Goal: Find specific fact: Find specific fact

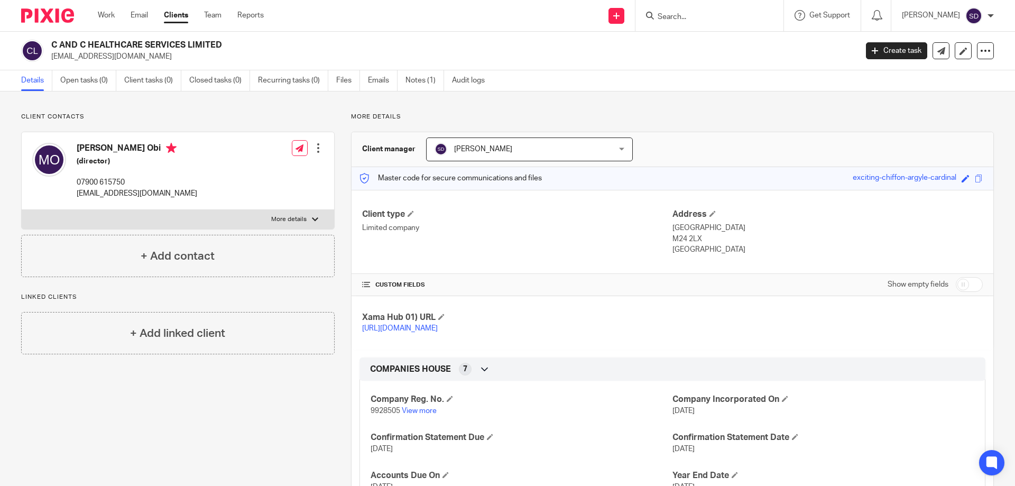
click at [681, 21] on input "Search" at bounding box center [703, 18] width 95 height 10
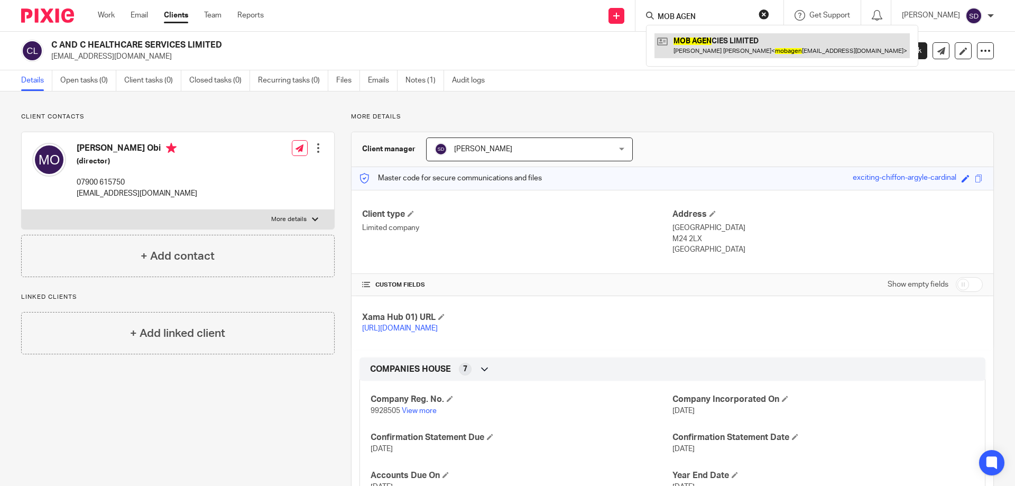
type input "MOB AGEN"
click at [705, 34] on link at bounding box center [781, 45] width 255 height 24
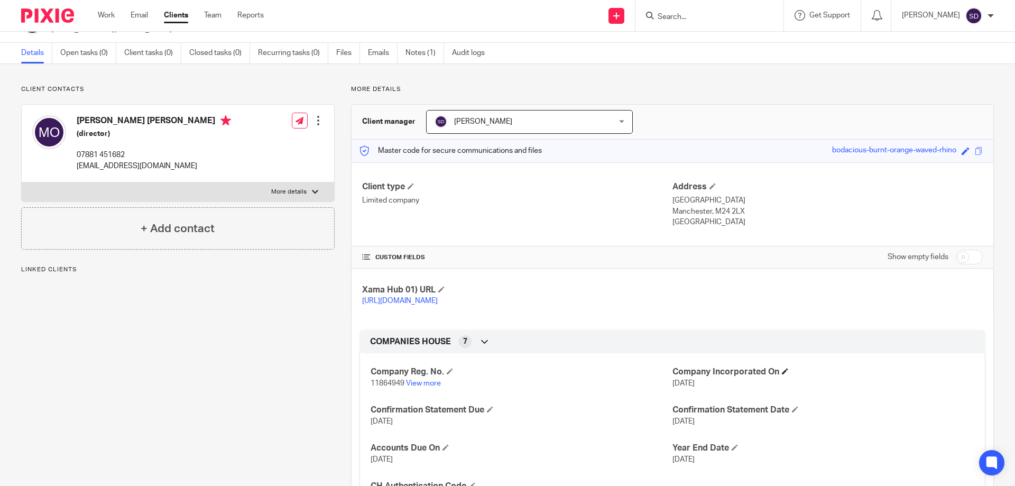
scroll to position [159, 0]
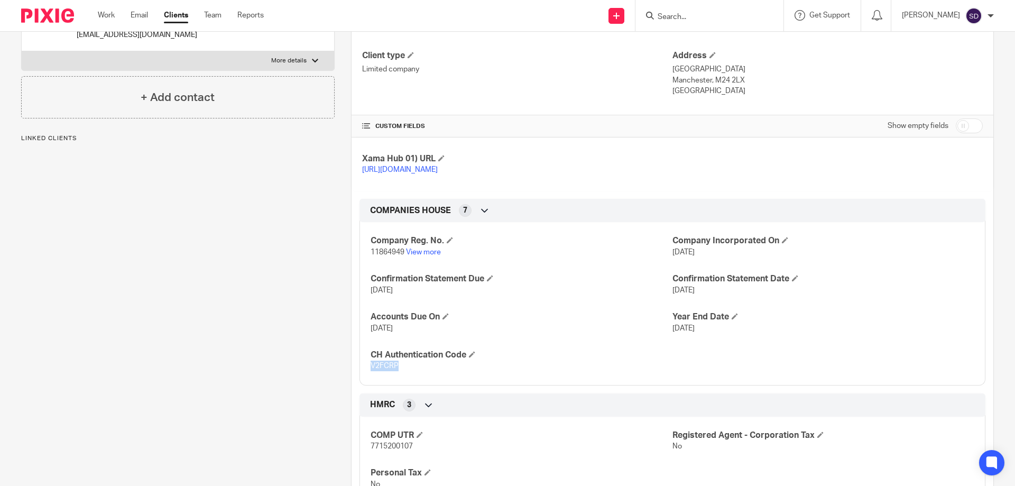
drag, startPoint x: 402, startPoint y: 381, endPoint x: 366, endPoint y: 384, distance: 35.6
click at [366, 384] on div "Company Reg. No. 11864949 View more Company Incorporated On [DATE] Confirmation…" at bounding box center [672, 299] width 626 height 171
copy span "V2FCRP"
